Goal: Transaction & Acquisition: Purchase product/service

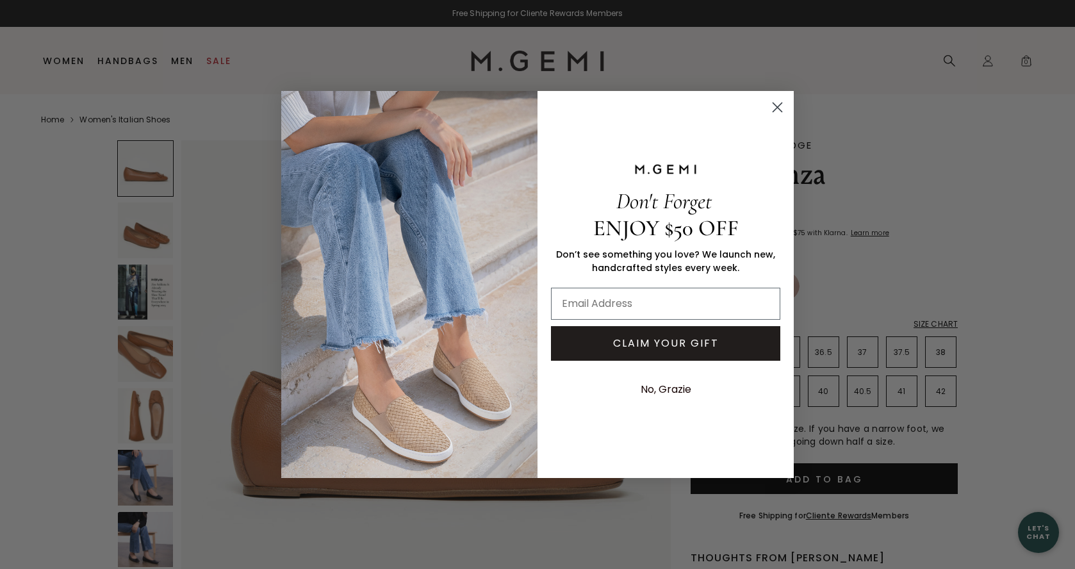
scroll to position [105, 0]
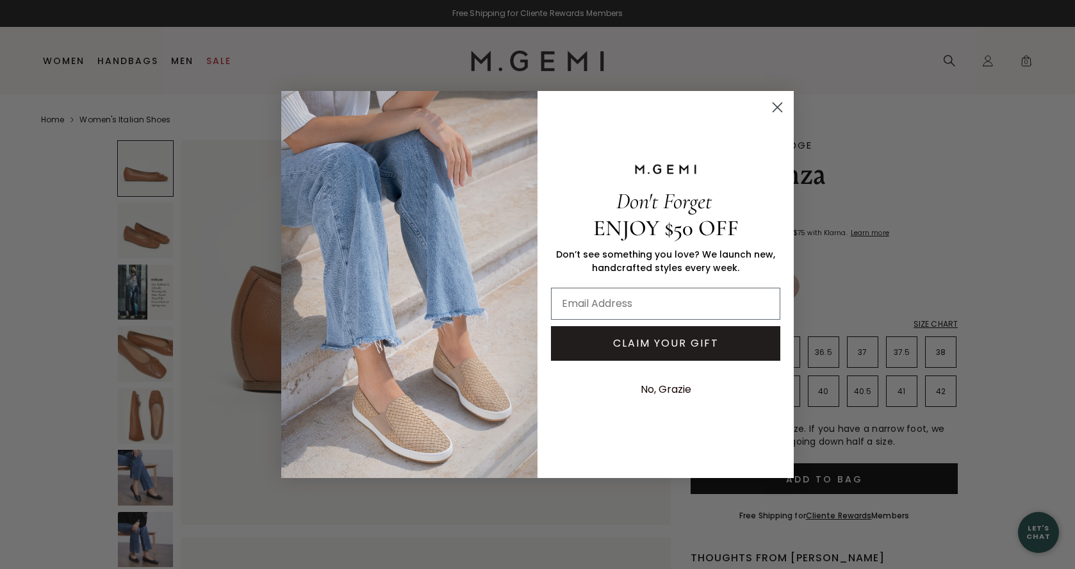
click at [777, 106] on icon "Close dialog" at bounding box center [777, 107] width 9 height 9
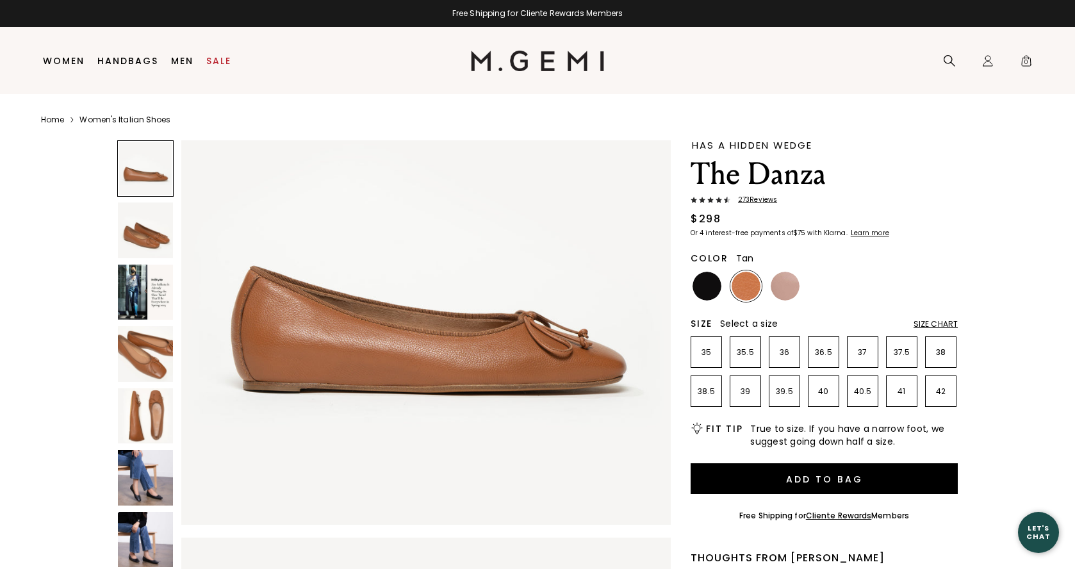
click at [923, 324] on div "Size Chart" at bounding box center [936, 324] width 44 height 10
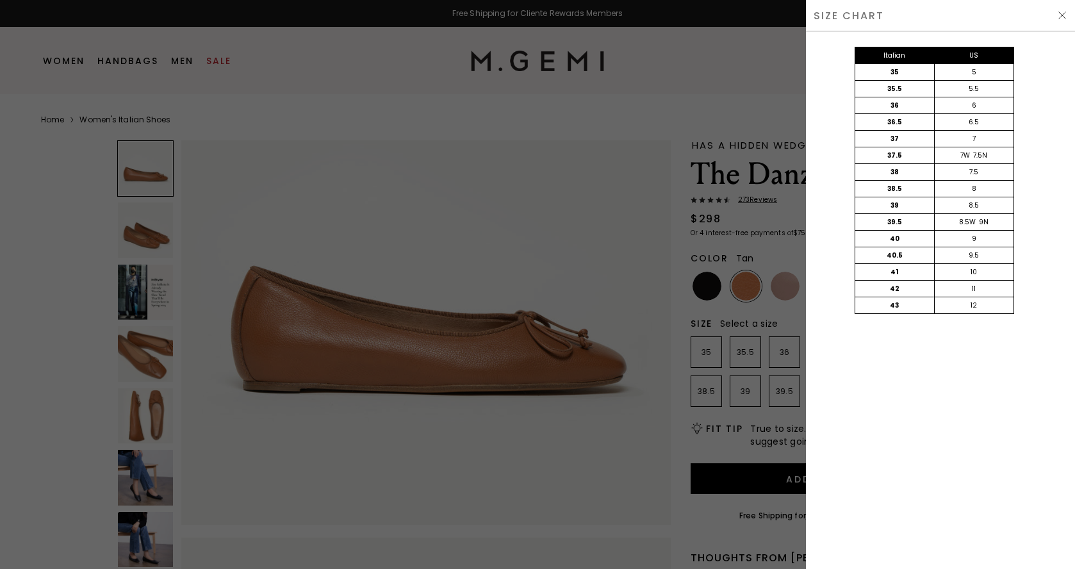
click at [1062, 19] on img at bounding box center [1062, 15] width 10 height 10
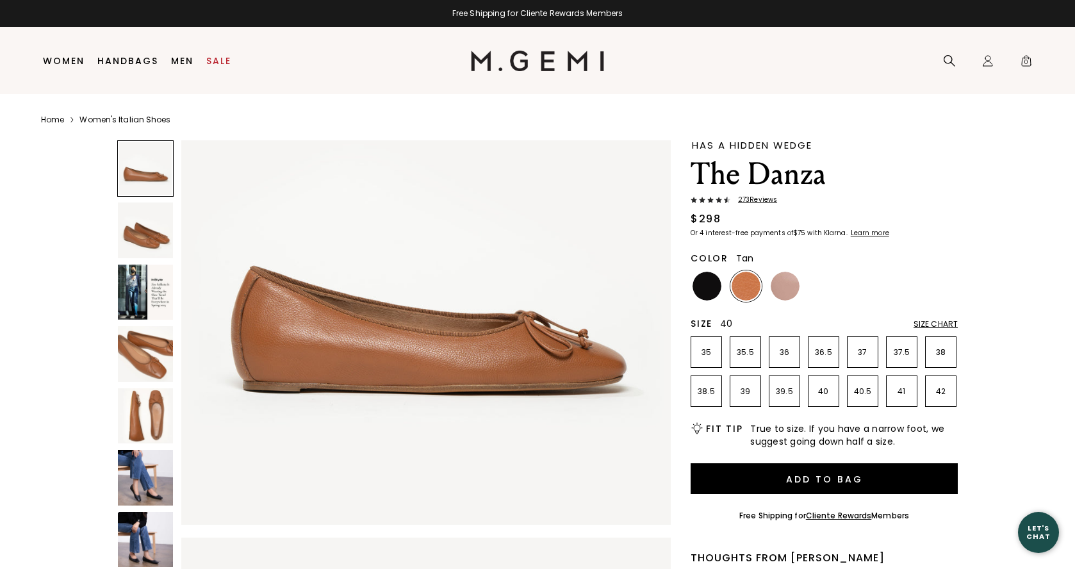
click at [817, 395] on p "40" at bounding box center [824, 391] width 30 height 10
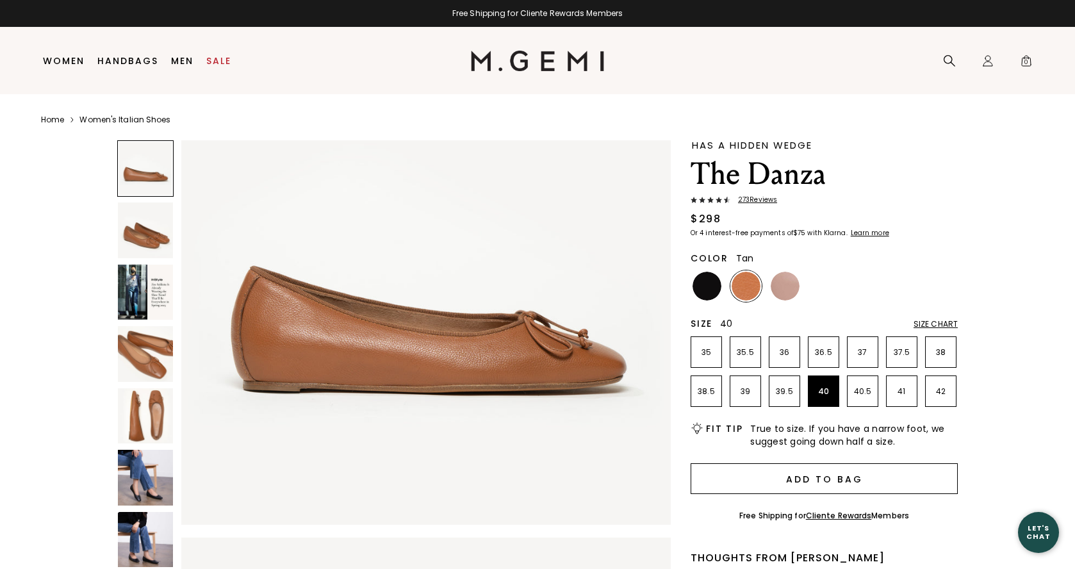
click at [808, 475] on button "Add to Bag" at bounding box center [824, 478] width 267 height 31
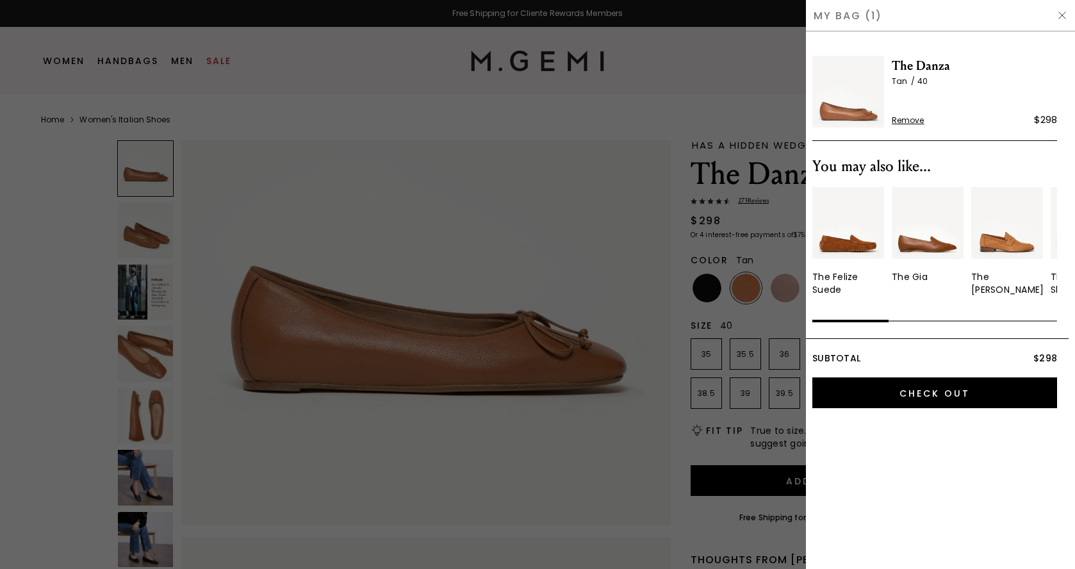
click at [1061, 21] on div "My Bag (1)" at bounding box center [940, 15] width 269 height 31
click at [1061, 16] on img at bounding box center [1062, 15] width 10 height 10
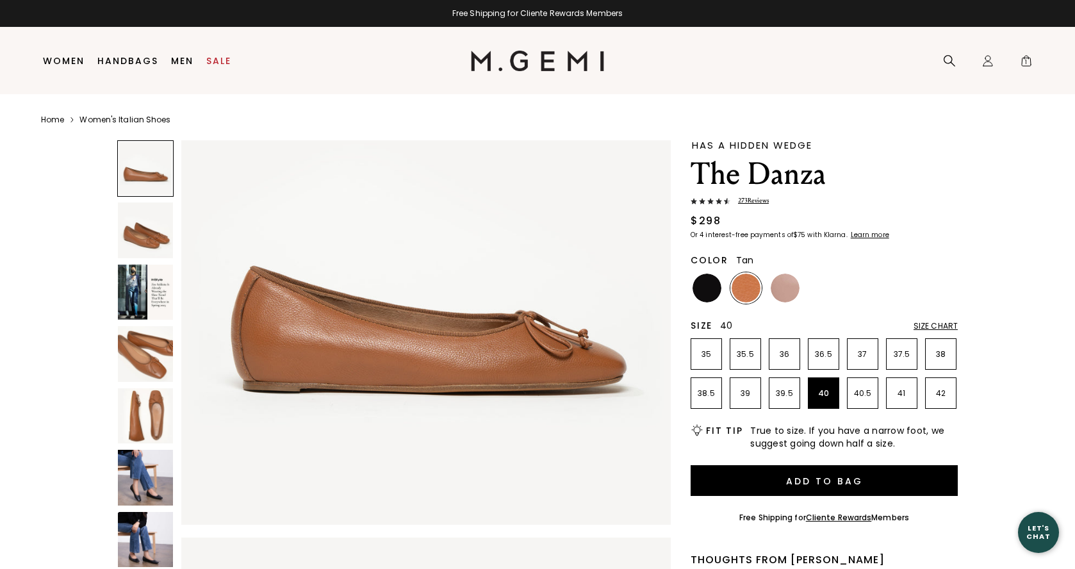
click at [127, 245] on img at bounding box center [145, 229] width 55 height 55
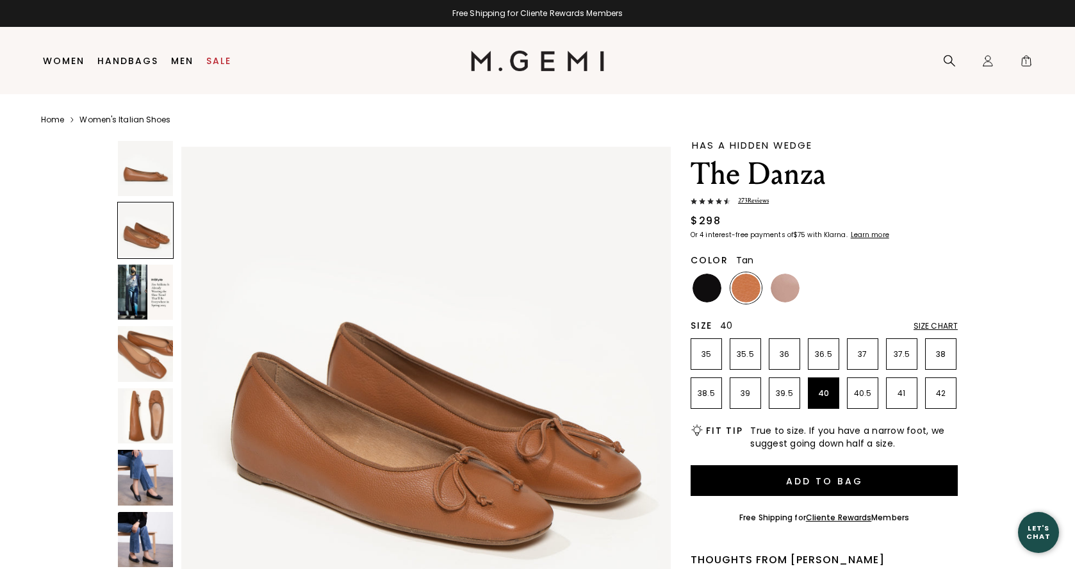
scroll to position [502, 0]
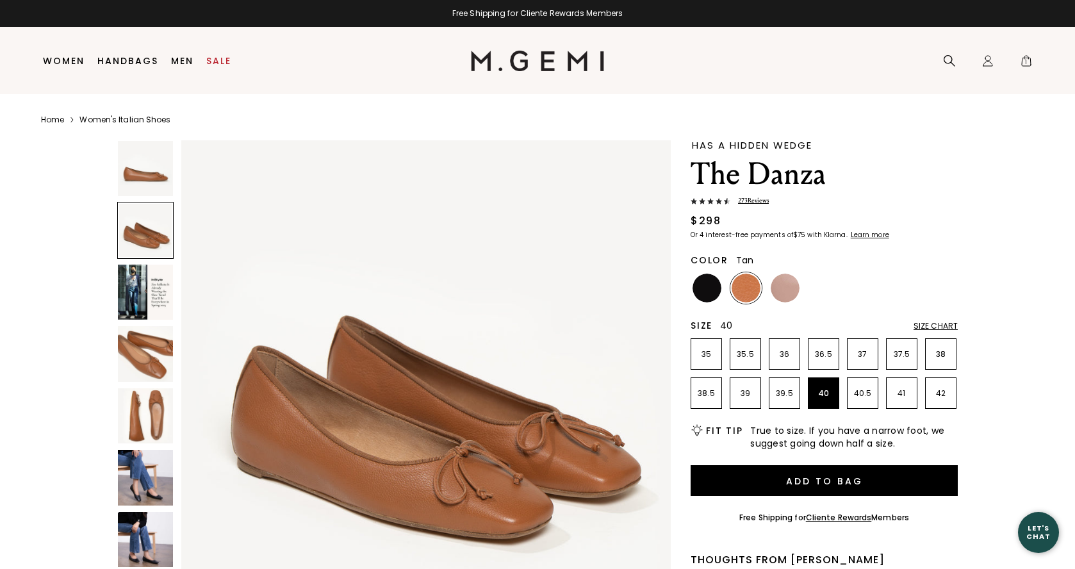
click at [144, 349] on img at bounding box center [145, 353] width 55 height 55
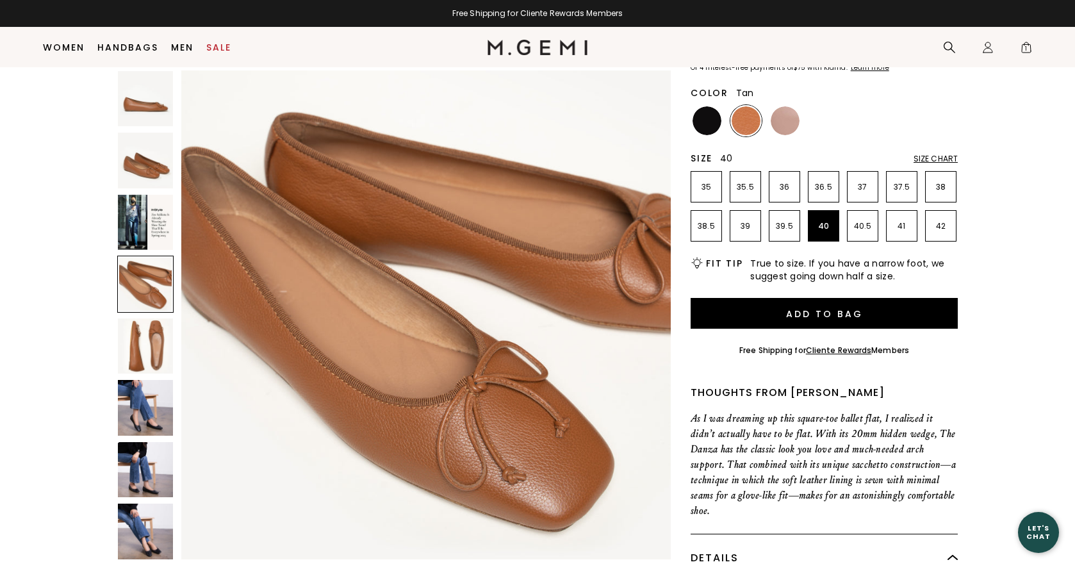
scroll to position [138, 0]
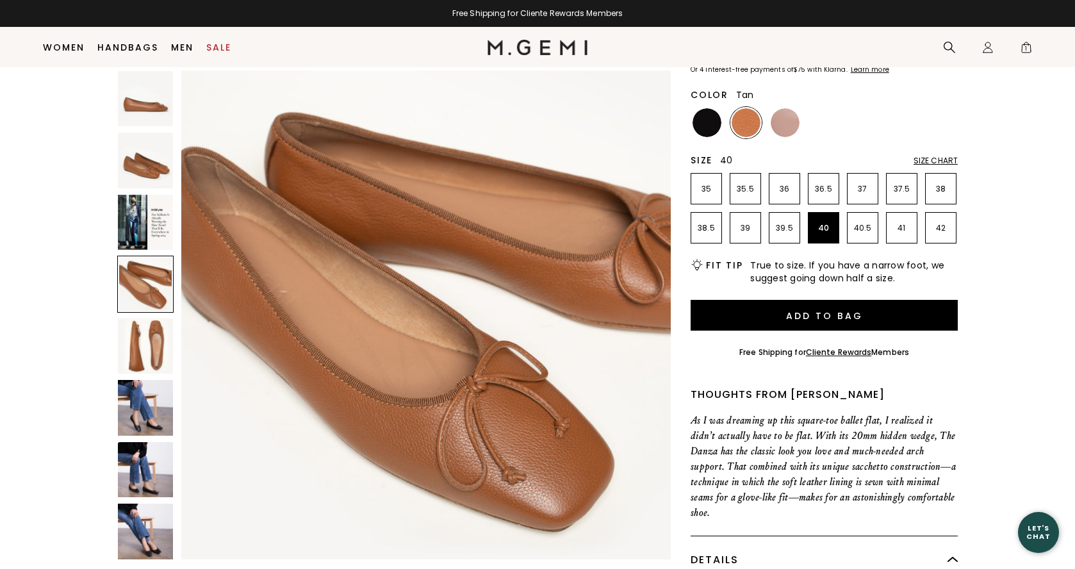
click at [144, 410] on img at bounding box center [145, 407] width 55 height 55
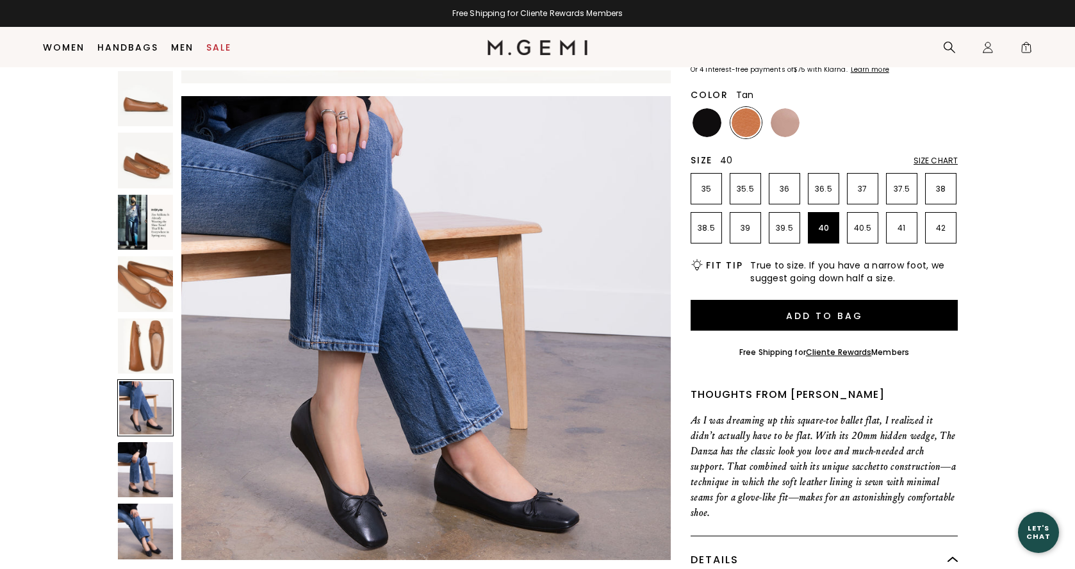
scroll to position [2511, 0]
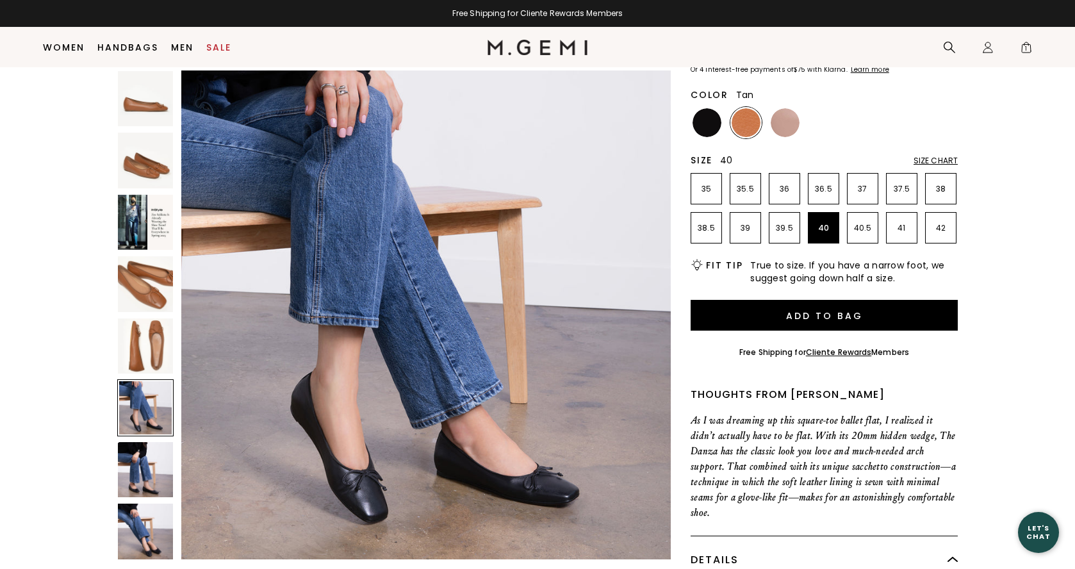
click at [151, 464] on img at bounding box center [145, 469] width 55 height 55
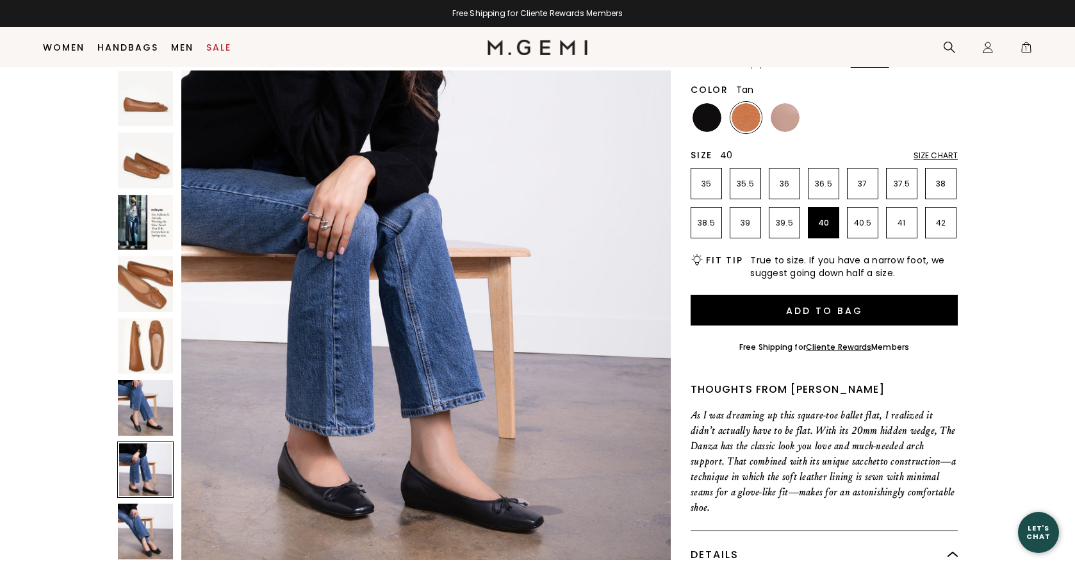
scroll to position [0, 0]
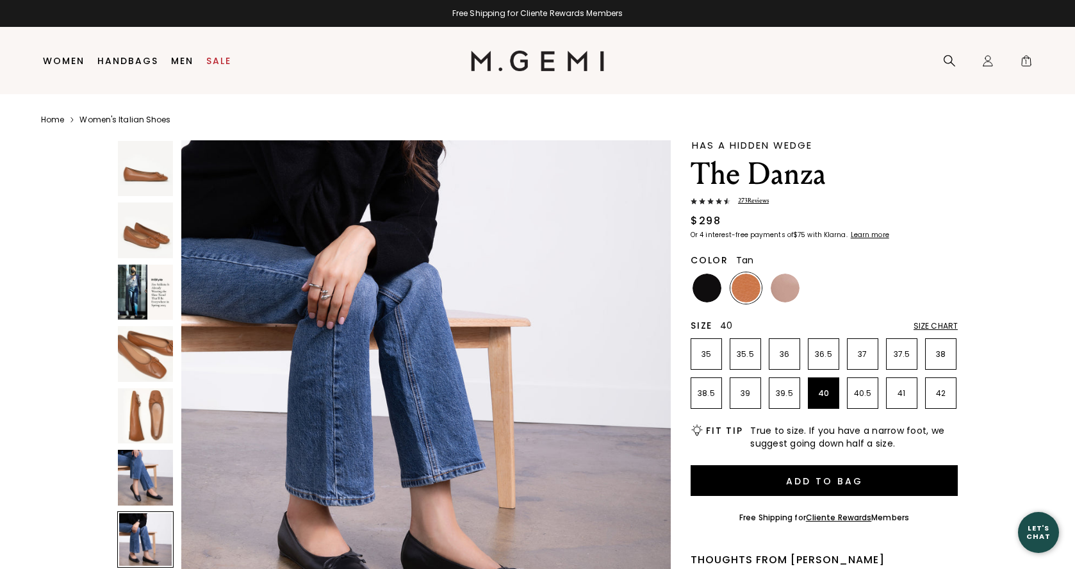
click at [44, 122] on link "Home" at bounding box center [52, 120] width 23 height 10
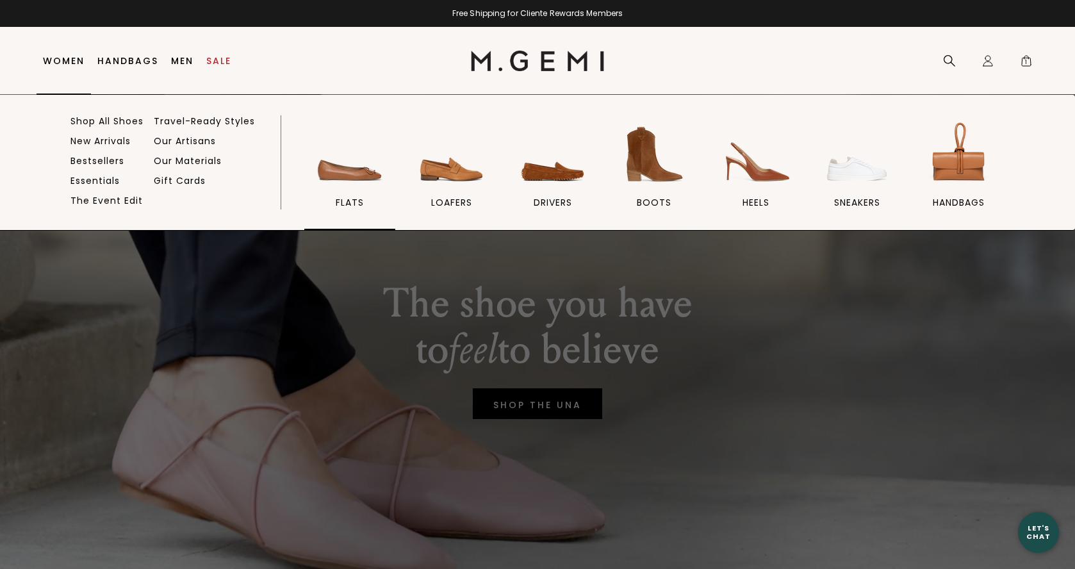
click at [347, 183] on img at bounding box center [350, 155] width 72 height 72
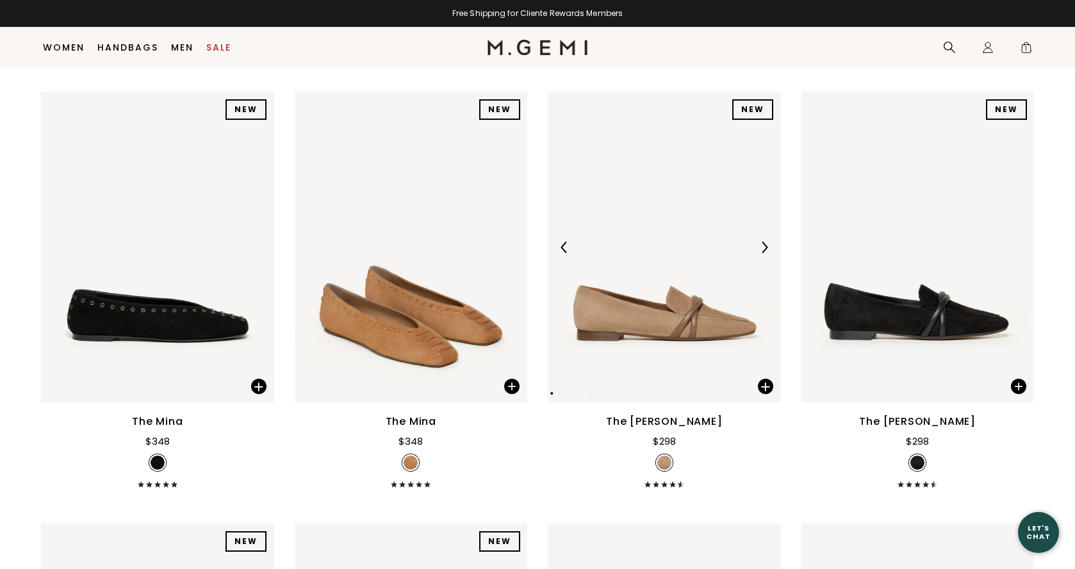
click at [764, 246] on img at bounding box center [765, 248] width 12 height 12
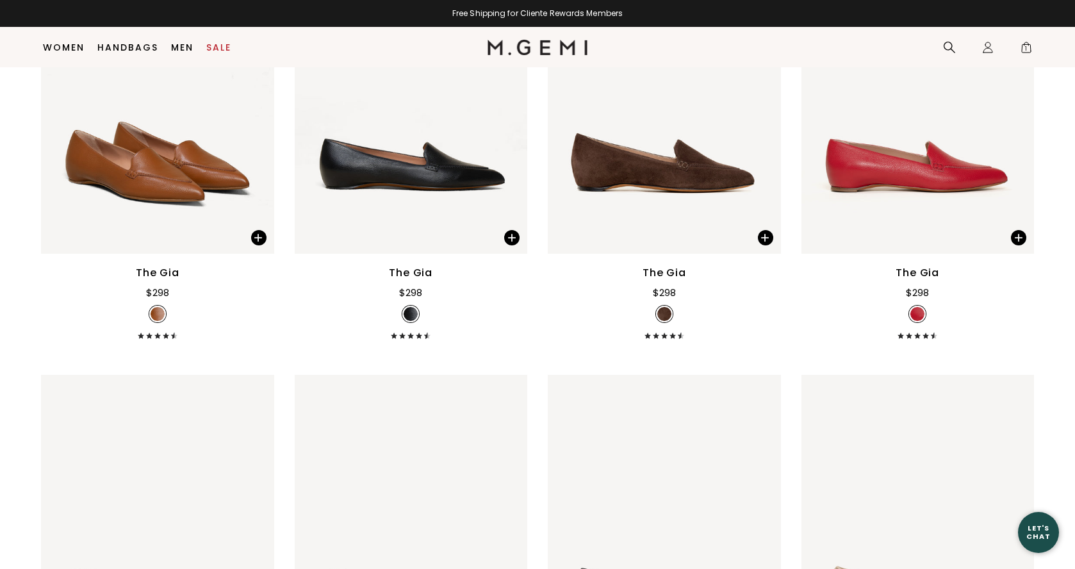
scroll to position [1169, 0]
click at [1018, 100] on img at bounding box center [1018, 98] width 12 height 12
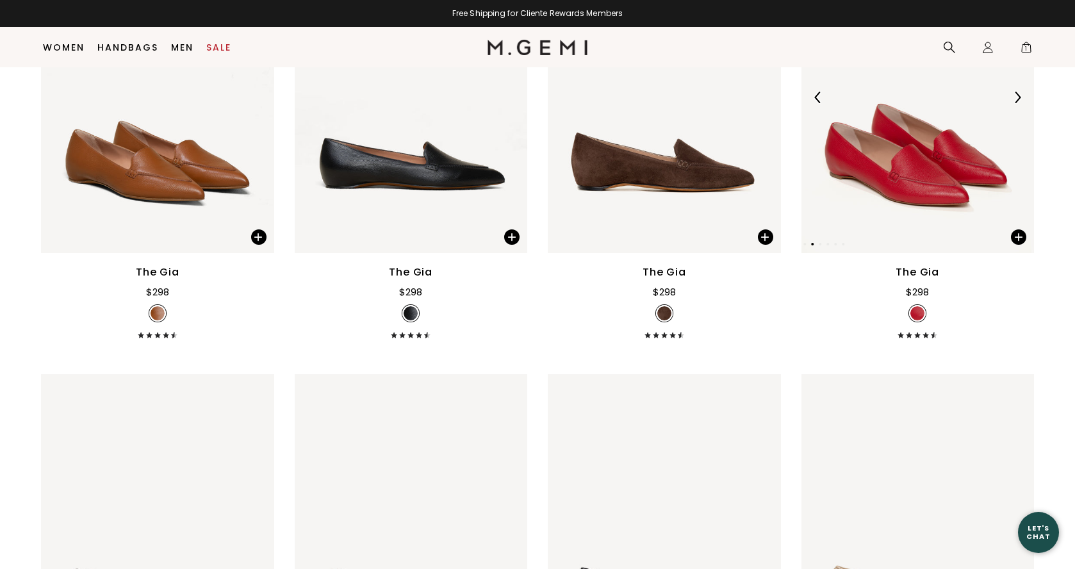
click at [1018, 100] on img at bounding box center [1018, 98] width 12 height 12
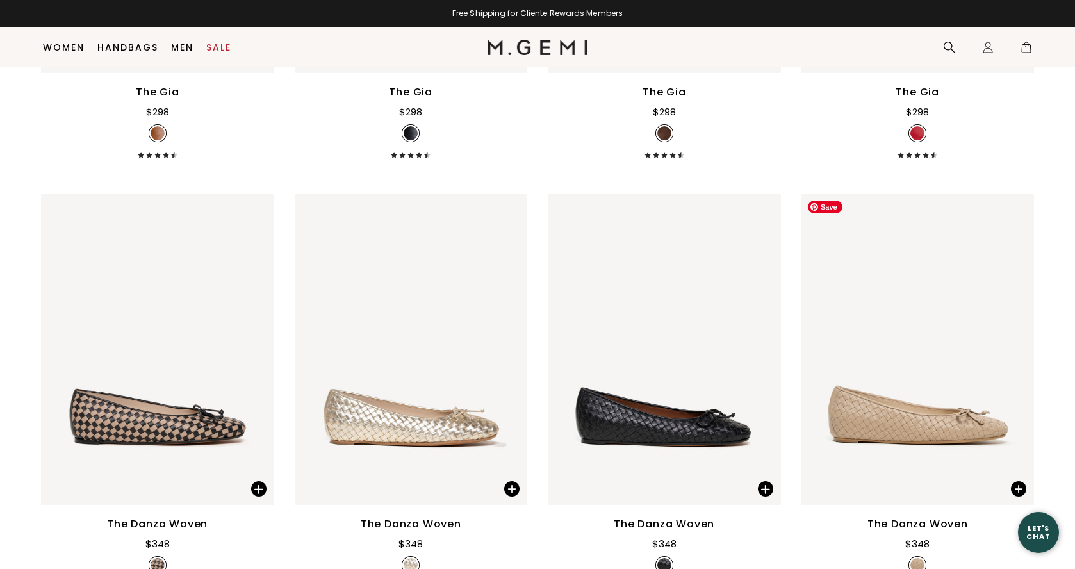
scroll to position [1624, 0]
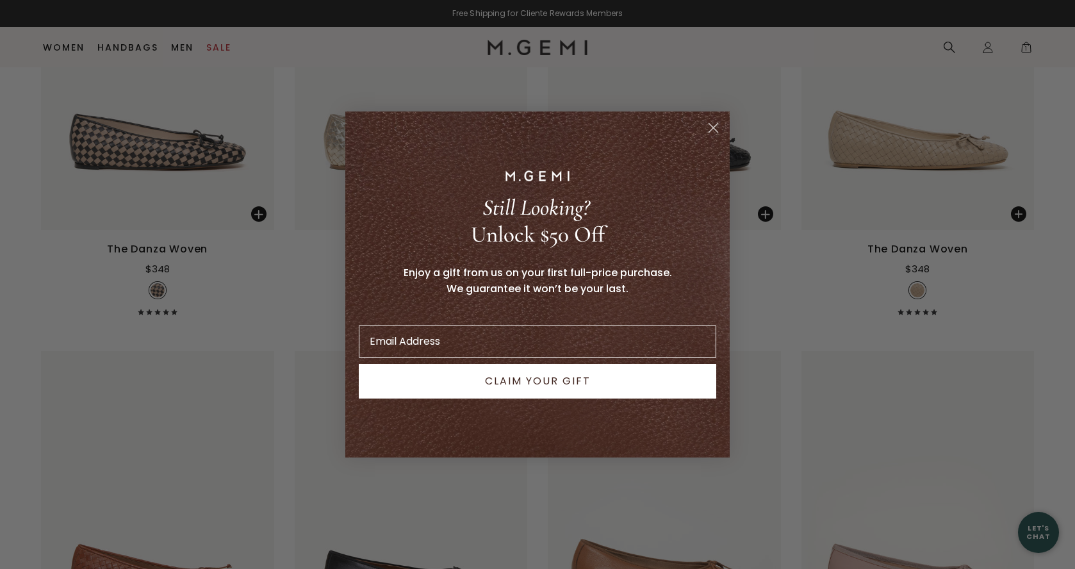
click at [711, 127] on circle "Close dialog" at bounding box center [713, 127] width 21 height 21
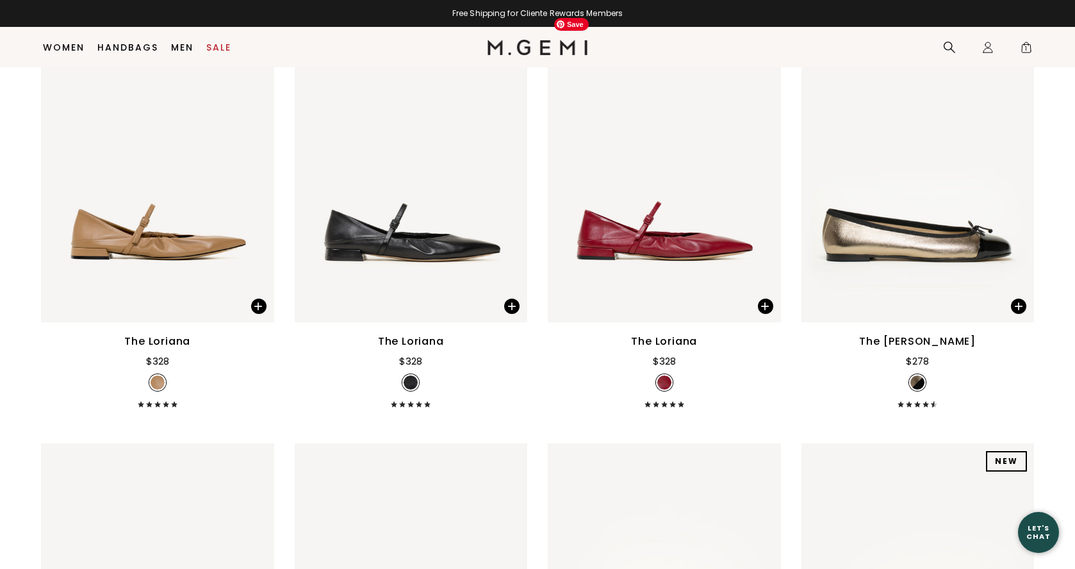
scroll to position [5265, 0]
